Goal: Complete application form: Complete application form

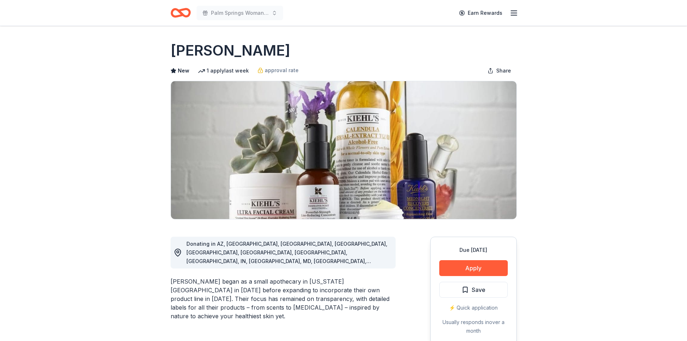
click at [485, 276] on div "Due in 146 days Apply Save ⚡️ Quick application Usually responds in over a month" at bounding box center [473, 289] width 86 height 107
click at [490, 266] on button "Apply" at bounding box center [473, 268] width 68 height 16
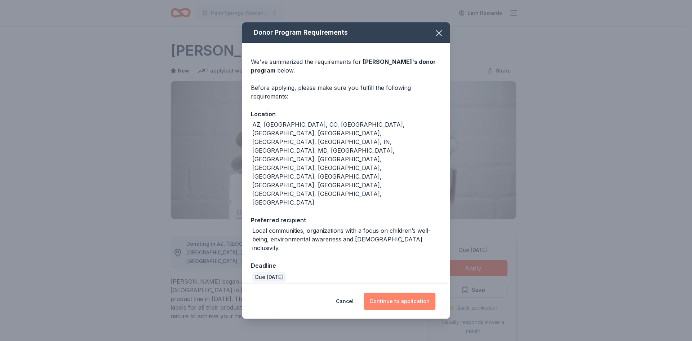
click at [405, 292] on button "Continue to application" at bounding box center [400, 300] width 72 height 17
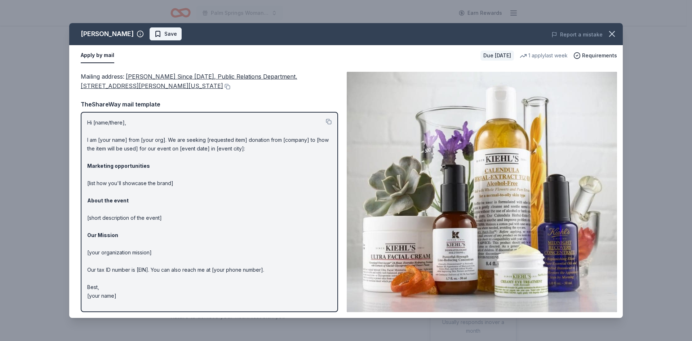
click at [164, 32] on span "Save" at bounding box center [170, 34] width 13 height 9
click at [608, 32] on icon "button" at bounding box center [612, 34] width 10 height 10
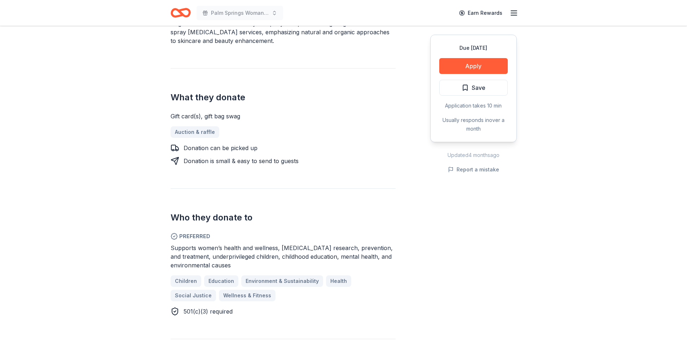
scroll to position [288, 0]
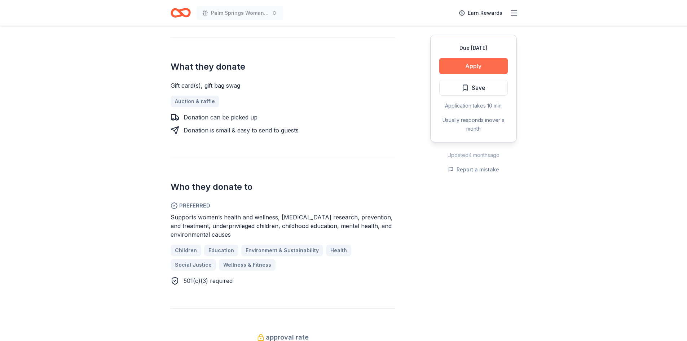
click at [487, 67] on button "Apply" at bounding box center [473, 66] width 68 height 16
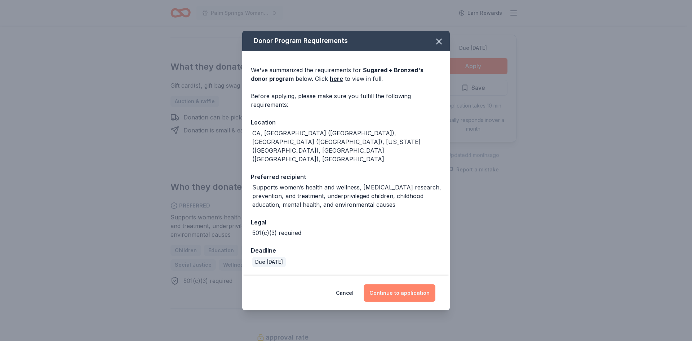
click at [428, 284] on button "Continue to application" at bounding box center [400, 292] width 72 height 17
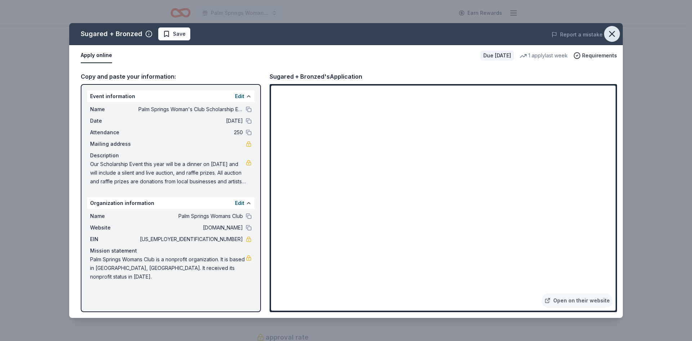
click at [612, 28] on button "button" at bounding box center [612, 34] width 16 height 16
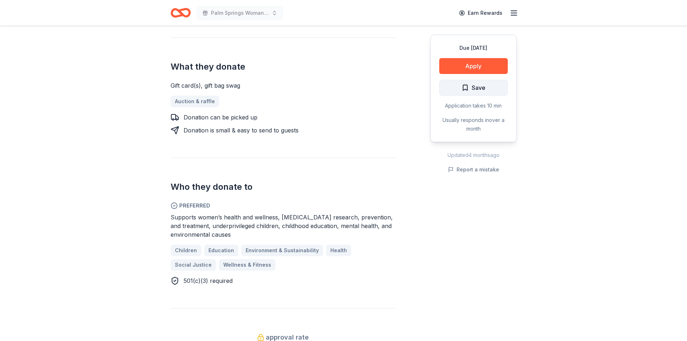
click at [471, 87] on span "Save" at bounding box center [478, 87] width 14 height 9
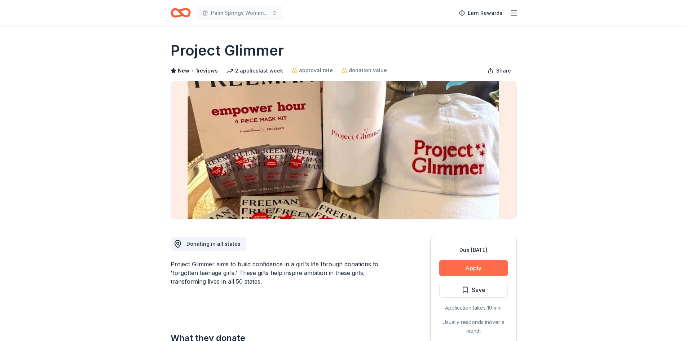
click at [481, 267] on button "Apply" at bounding box center [473, 268] width 68 height 16
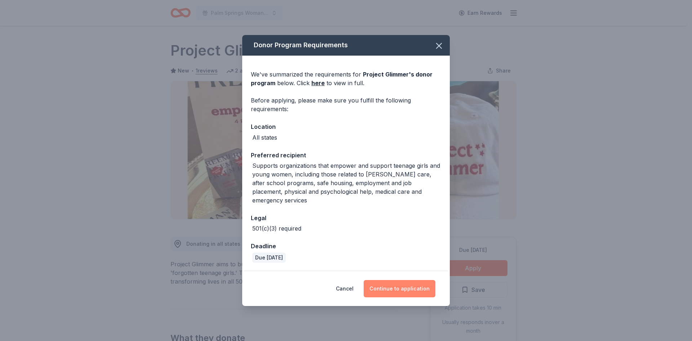
click at [411, 281] on button "Continue to application" at bounding box center [400, 288] width 72 height 17
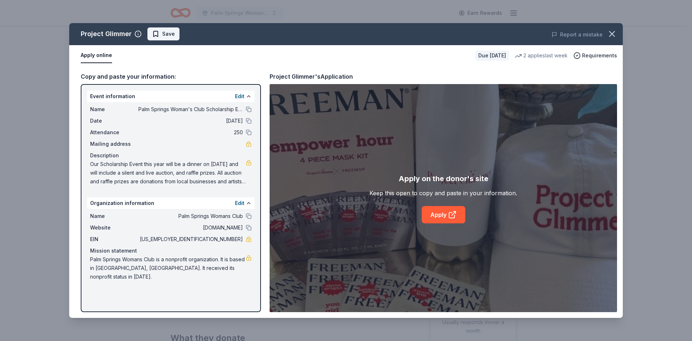
click at [154, 32] on span "Save" at bounding box center [163, 34] width 23 height 9
click at [614, 33] on icon "button" at bounding box center [612, 34] width 10 height 10
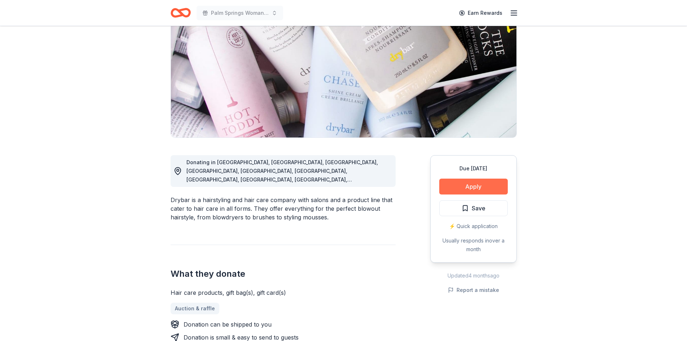
scroll to position [72, 0]
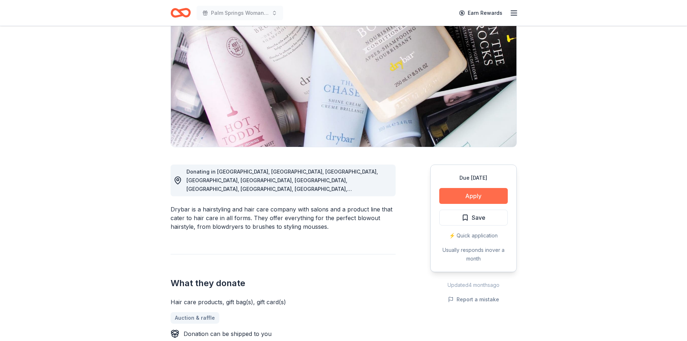
click at [473, 194] on button "Apply" at bounding box center [473, 196] width 68 height 16
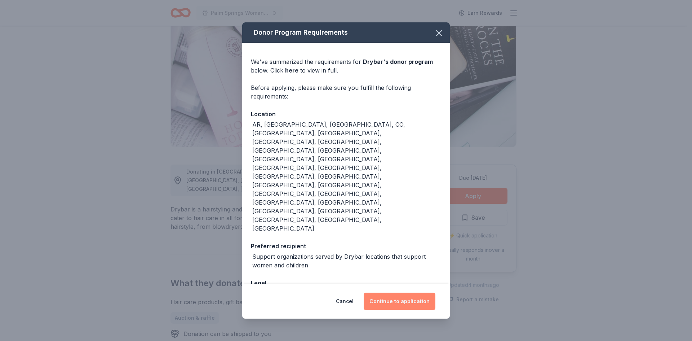
click at [410, 292] on button "Continue to application" at bounding box center [400, 300] width 72 height 17
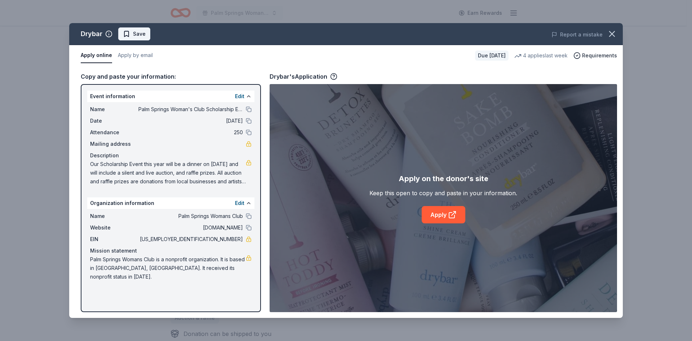
click at [126, 31] on span "Save" at bounding box center [134, 34] width 23 height 9
click at [614, 31] on icon "button" at bounding box center [612, 34] width 10 height 10
